Goal: Information Seeking & Learning: Learn about a topic

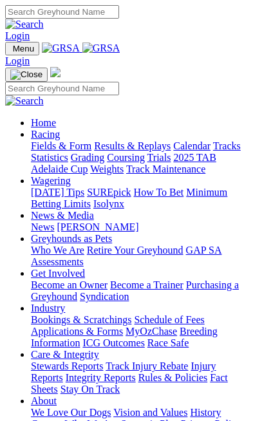
scroll to position [527, 0]
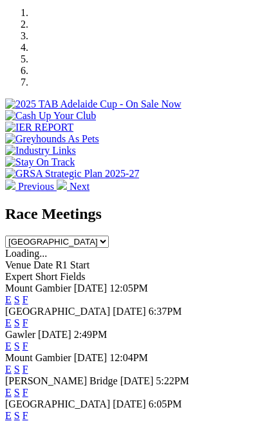
click at [28, 410] on link "F" at bounding box center [26, 415] width 6 height 11
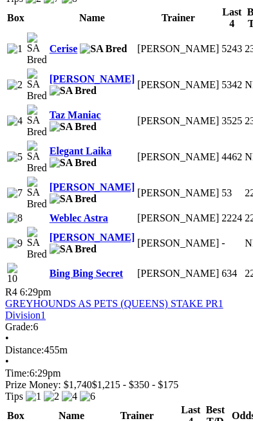
scroll to position [1481, 0]
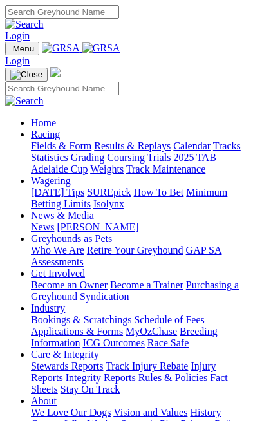
scroll to position [527, 0]
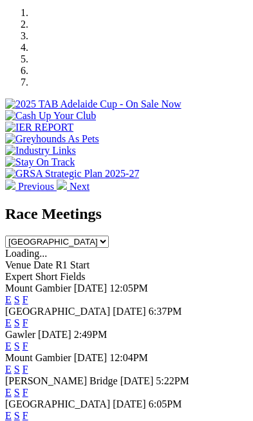
click at [28, 364] on link "F" at bounding box center [26, 369] width 6 height 11
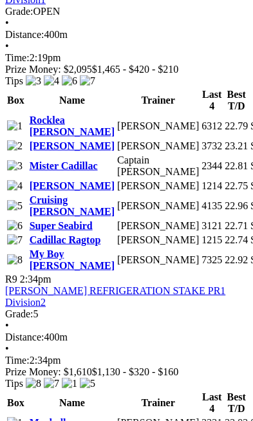
scroll to position [2964, 0]
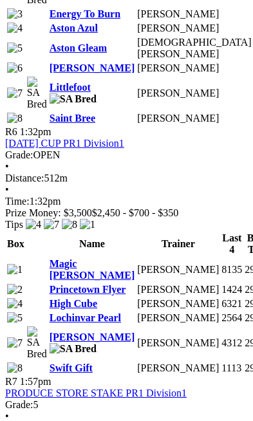
scroll to position [2135, 0]
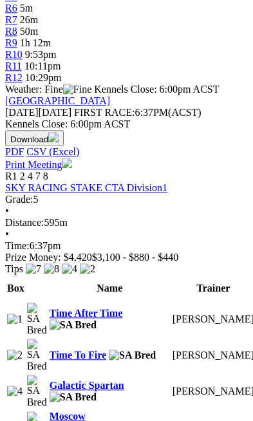
scroll to position [640, 0]
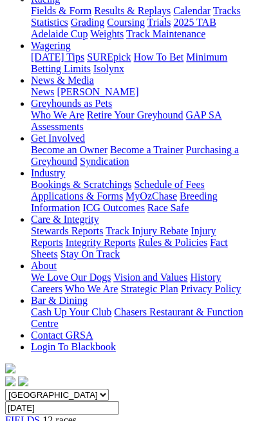
scroll to position [158, 0]
